Goal: Task Accomplishment & Management: Manage account settings

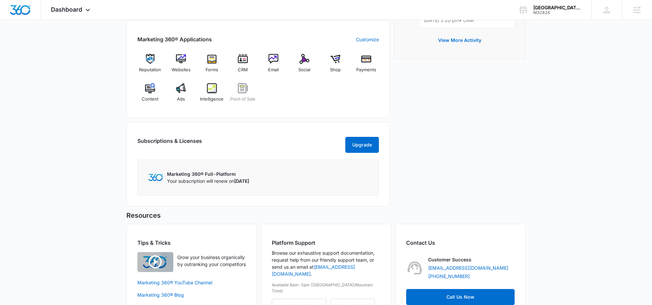
scroll to position [261, 0]
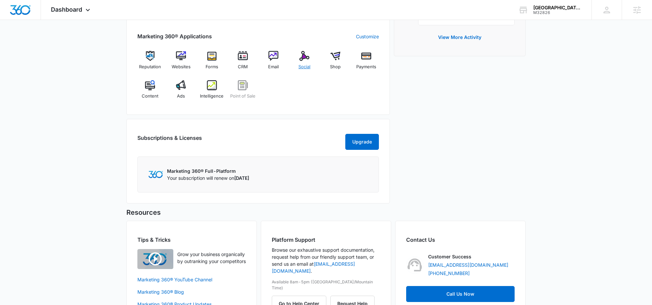
click at [298, 59] on div "Social" at bounding box center [305, 63] width 26 height 24
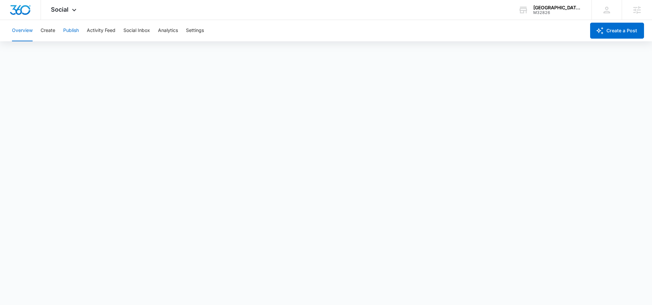
click at [72, 31] on button "Publish" at bounding box center [71, 30] width 16 height 21
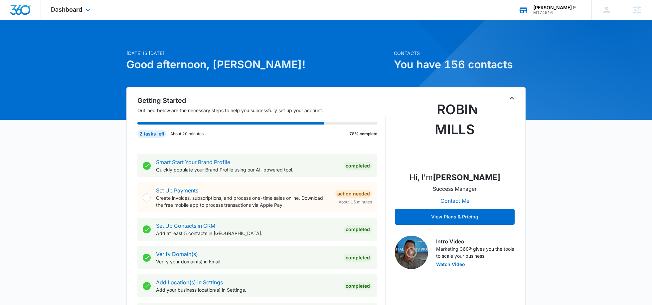
click at [549, 14] on div "M174516" at bounding box center [557, 12] width 49 height 5
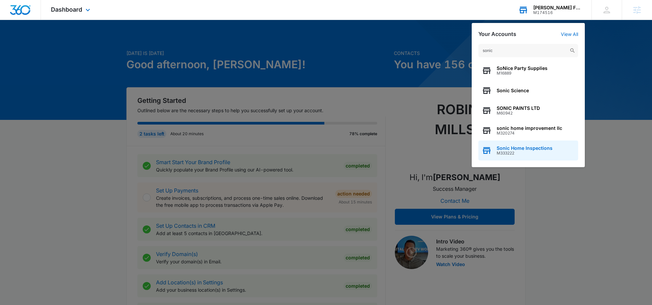
type input "sonic"
click at [510, 152] on span "M333222" at bounding box center [525, 153] width 56 height 5
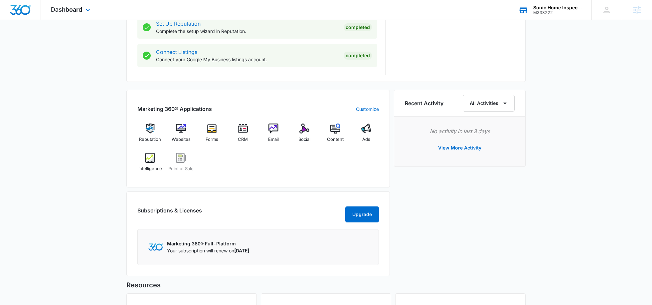
scroll to position [345, 0]
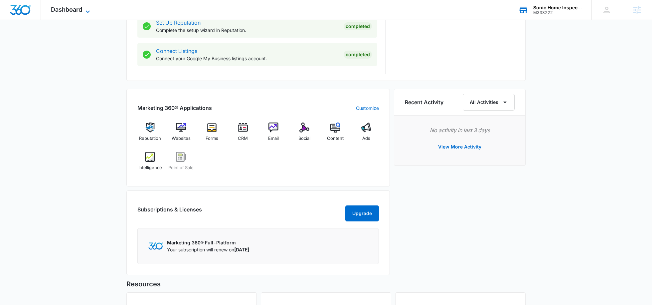
click at [75, 8] on span "Dashboard" at bounding box center [66, 9] width 31 height 7
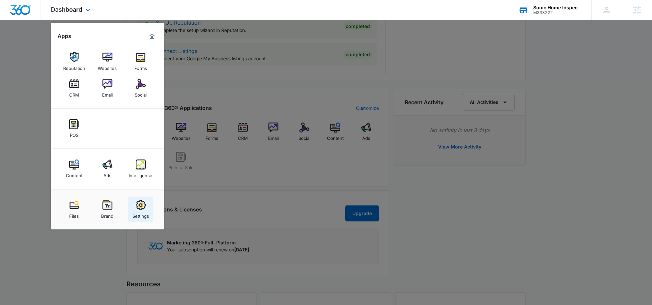
click at [141, 207] on img at bounding box center [141, 205] width 10 height 10
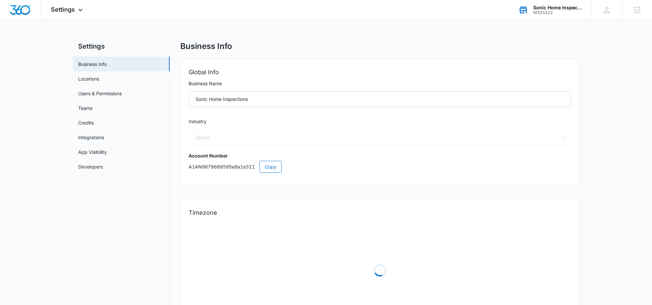
select select "52"
select select "US"
select select "America/New_York"
click at [69, 9] on span "Settings" at bounding box center [63, 9] width 24 height 7
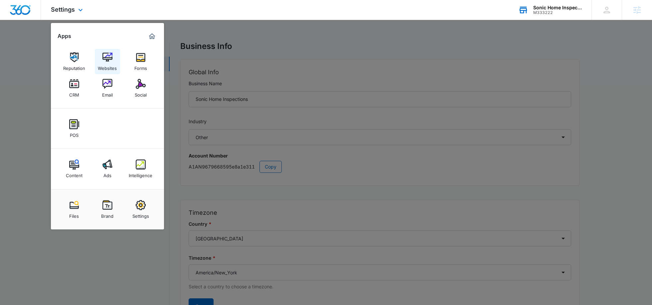
click at [106, 62] on img at bounding box center [107, 57] width 10 height 10
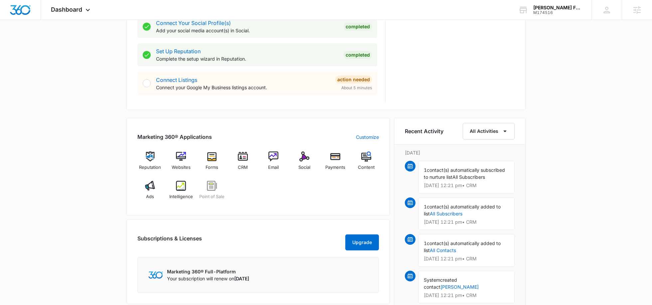
scroll to position [317, 0]
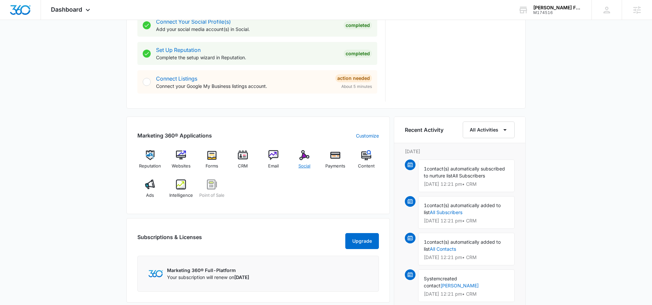
click at [305, 158] on img at bounding box center [304, 155] width 10 height 10
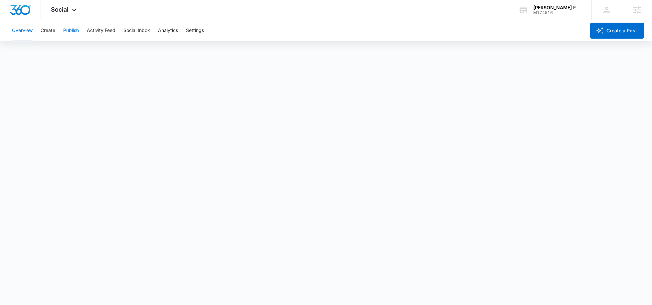
click at [70, 31] on button "Publish" at bounding box center [71, 30] width 16 height 21
